Goal: Browse casually

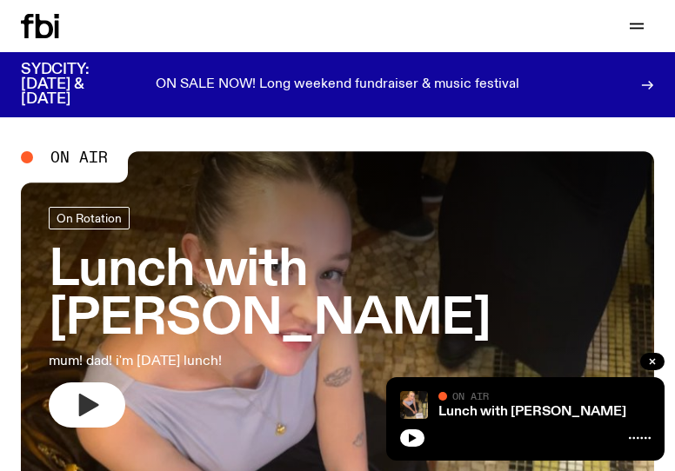
click at [87, 404] on icon "button" at bounding box center [89, 405] width 20 height 23
click at [70, 410] on button "button" at bounding box center [87, 405] width 77 height 45
